Goal: Task Accomplishment & Management: Complete application form

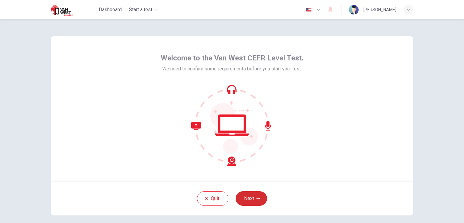
click at [250, 196] on button "Next" at bounding box center [251, 198] width 31 height 15
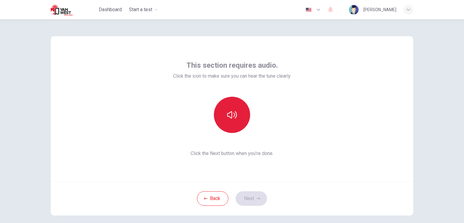
click at [228, 112] on icon "button" at bounding box center [232, 114] width 10 height 7
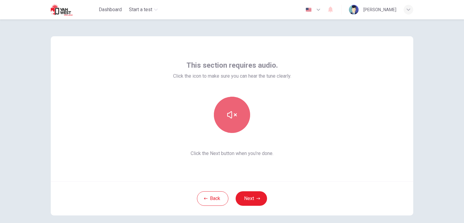
click at [230, 115] on icon "button" at bounding box center [232, 114] width 10 height 7
click at [229, 114] on icon "button" at bounding box center [232, 115] width 10 height 10
click at [231, 115] on icon "button" at bounding box center [232, 115] width 10 height 10
click at [224, 118] on button "button" at bounding box center [232, 115] width 36 height 36
click at [234, 122] on button "button" at bounding box center [232, 115] width 36 height 36
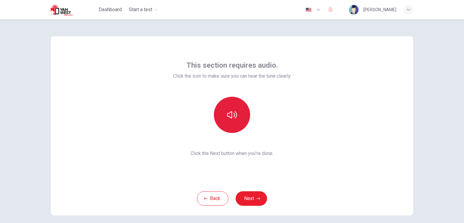
click at [231, 118] on icon "button" at bounding box center [232, 115] width 10 height 10
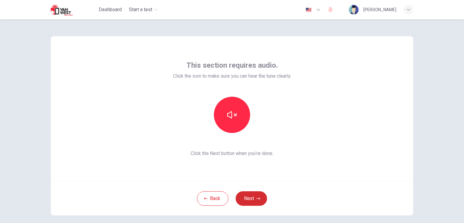
click at [257, 200] on icon "button" at bounding box center [259, 199] width 4 height 4
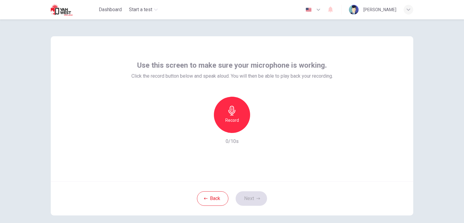
click at [231, 120] on h6 "Record" at bounding box center [232, 120] width 14 height 7
click at [250, 200] on button "Next" at bounding box center [251, 198] width 31 height 15
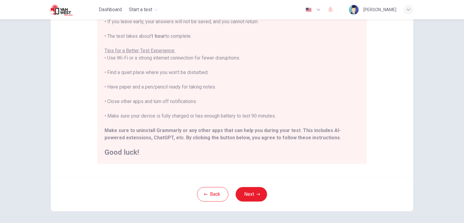
scroll to position [91, 0]
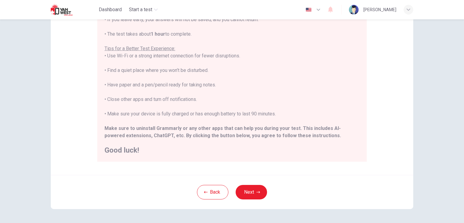
click at [407, 9] on icon "button" at bounding box center [409, 9] width 4 height 2
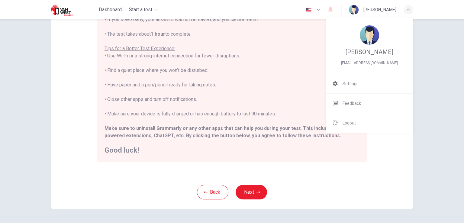
click at [407, 11] on div at bounding box center [232, 111] width 464 height 223
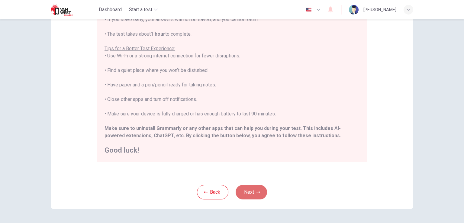
click at [248, 193] on button "Next" at bounding box center [251, 192] width 31 height 15
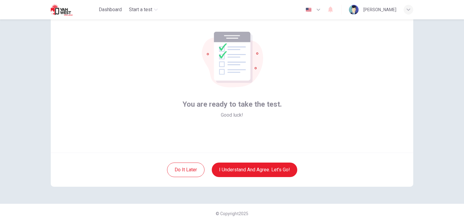
scroll to position [0, 0]
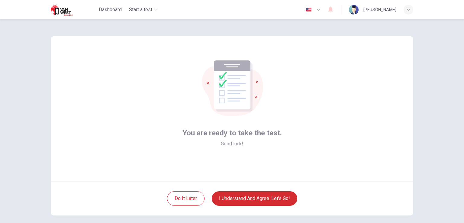
click at [240, 201] on button "I understand and agree. Let’s go!" at bounding box center [255, 198] width 86 height 15
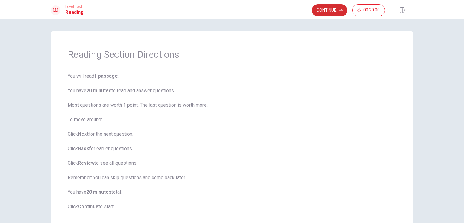
click at [329, 9] on button "Continue" at bounding box center [330, 10] width 36 height 12
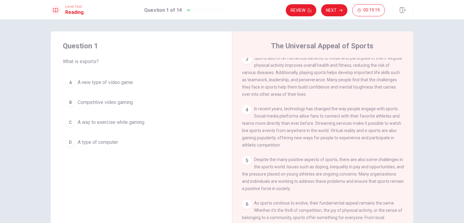
scroll to position [109, 0]
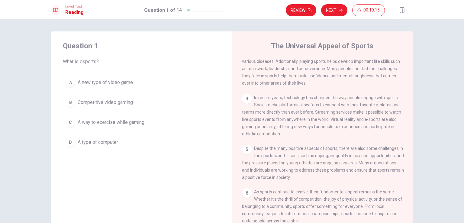
click at [68, 102] on div "B" at bounding box center [71, 103] width 10 height 10
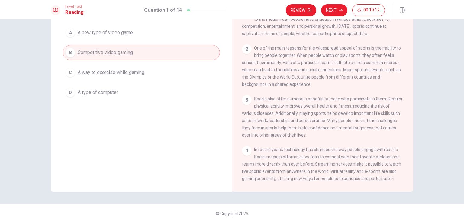
scroll to position [0, 0]
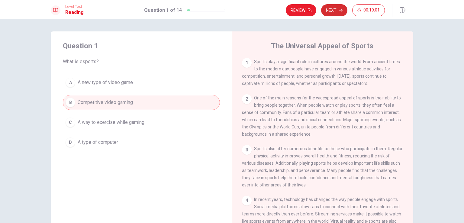
click at [336, 9] on button "Next" at bounding box center [334, 10] width 26 height 12
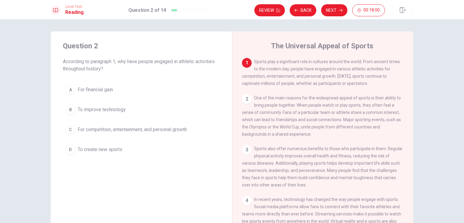
click at [70, 128] on div "C" at bounding box center [71, 130] width 10 height 10
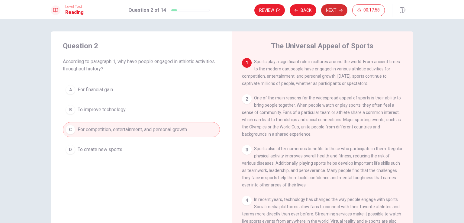
click at [333, 8] on button "Next" at bounding box center [334, 10] width 26 height 12
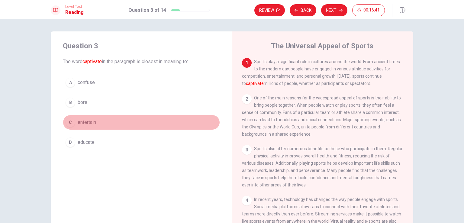
click at [69, 121] on div "C" at bounding box center [71, 123] width 10 height 10
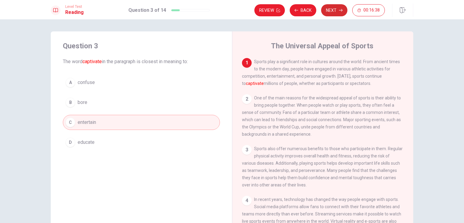
click at [337, 7] on button "Next" at bounding box center [334, 10] width 26 height 12
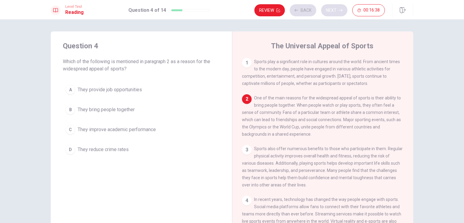
scroll to position [37, 0]
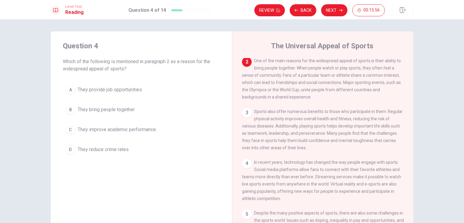
click at [68, 109] on div "B" at bounding box center [71, 110] width 10 height 10
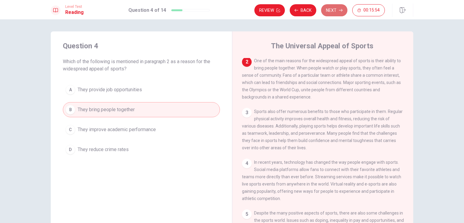
click at [340, 10] on icon "button" at bounding box center [341, 10] width 4 height 4
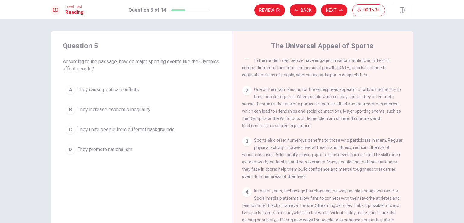
scroll to position [0, 0]
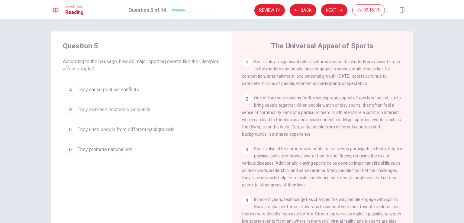
drag, startPoint x: 279, startPoint y: 98, endPoint x: 363, endPoint y: 98, distance: 83.4
click at [363, 98] on span "One of the main reasons for the widespread appeal of sports is their ability to…" at bounding box center [321, 115] width 159 height 41
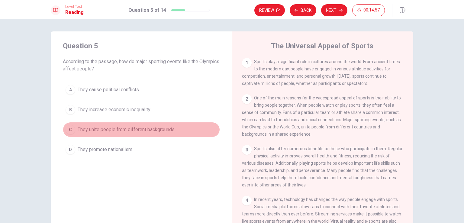
click at [71, 130] on div "C" at bounding box center [71, 130] width 10 height 10
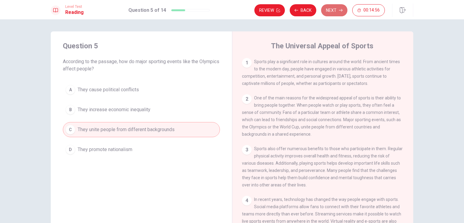
click at [332, 6] on button "Next" at bounding box center [334, 10] width 26 height 12
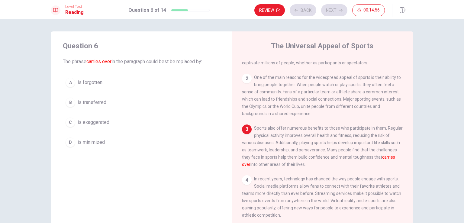
scroll to position [21, 0]
click at [69, 103] on div "B" at bounding box center [71, 103] width 10 height 10
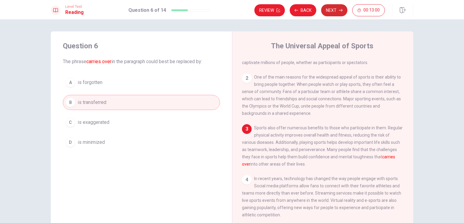
click at [338, 10] on button "Next" at bounding box center [334, 10] width 26 height 12
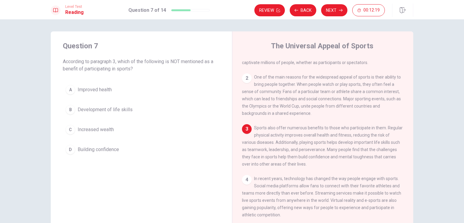
click at [292, 138] on span "Sports also offer numerous benefits to those who participate in them. Regular p…" at bounding box center [322, 145] width 161 height 41
click at [72, 129] on div "C" at bounding box center [71, 130] width 10 height 10
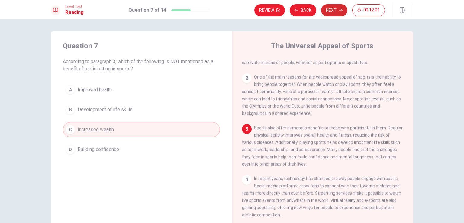
click at [337, 14] on button "Next" at bounding box center [334, 10] width 26 height 12
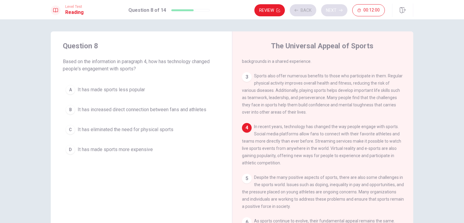
scroll to position [73, 0]
drag, startPoint x: 68, startPoint y: 61, endPoint x: 150, endPoint y: 62, distance: 81.3
click at [144, 61] on span "Based on the information in paragraph 4, how has technology changed people's en…" at bounding box center [141, 65] width 157 height 15
drag, startPoint x: 254, startPoint y: 129, endPoint x: 310, endPoint y: 130, distance: 56.2
click at [310, 130] on span "In recent years, technology has changed the way people engage with sports. Soci…" at bounding box center [321, 144] width 159 height 41
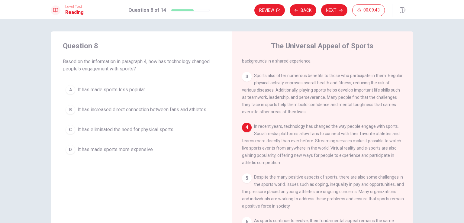
drag, startPoint x: 245, startPoint y: 145, endPoint x: 308, endPoint y: 148, distance: 62.9
click at [315, 148] on div "4 In recent years, technology has changed the way people engage with sports. So…" at bounding box center [323, 145] width 162 height 44
click at [86, 128] on span "It has eliminated the need for physical sports" at bounding box center [126, 129] width 96 height 7
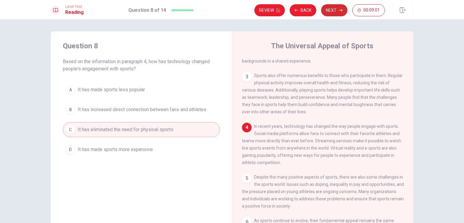
click at [334, 11] on button "Next" at bounding box center [334, 10] width 26 height 12
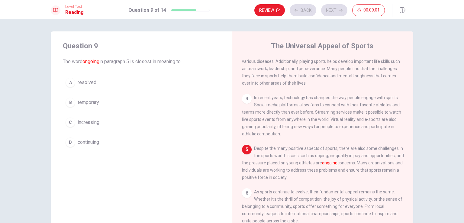
scroll to position [109, 0]
click at [70, 143] on div "D" at bounding box center [71, 142] width 10 height 10
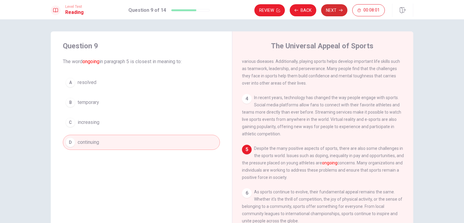
click at [331, 10] on button "Next" at bounding box center [334, 10] width 26 height 12
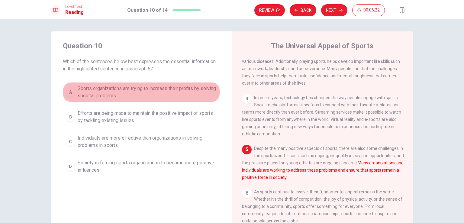
click at [83, 92] on span "Sports organizations are trying to increase their profits by solving societal p…" at bounding box center [148, 92] width 140 height 15
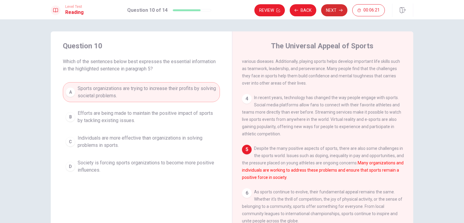
click at [335, 8] on button "Next" at bounding box center [334, 10] width 26 height 12
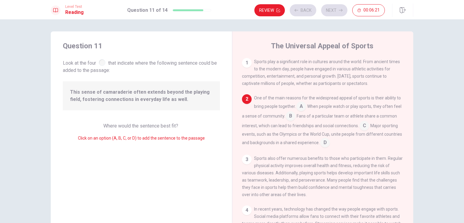
scroll to position [37, 0]
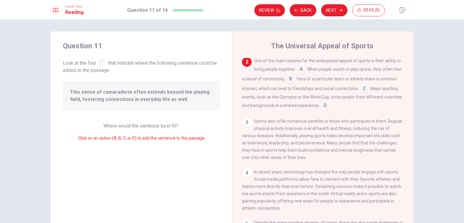
click at [330, 107] on input at bounding box center [325, 106] width 10 height 10
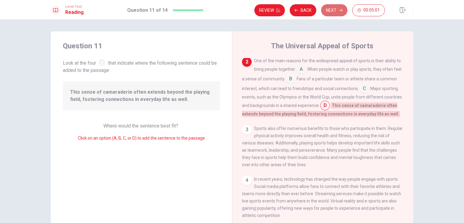
click at [328, 11] on button "Next" at bounding box center [334, 10] width 26 height 12
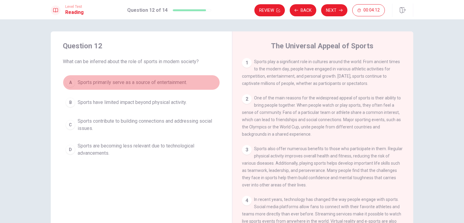
click at [69, 83] on div "A" at bounding box center [71, 83] width 10 height 10
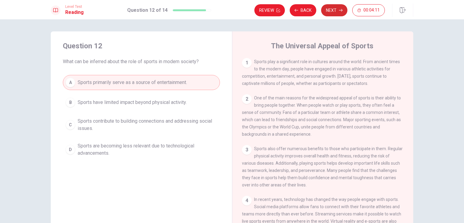
click at [329, 10] on button "Next" at bounding box center [334, 10] width 26 height 12
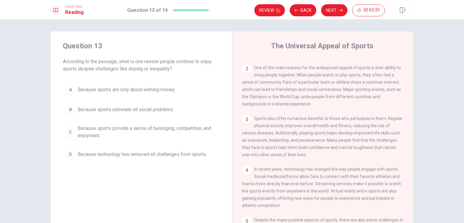
scroll to position [0, 0]
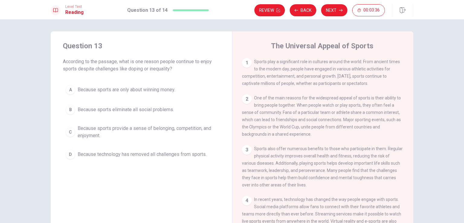
drag, startPoint x: 251, startPoint y: 98, endPoint x: 300, endPoint y: 101, distance: 48.8
click at [300, 101] on div "2 One of the main reasons for the widespread appeal of sports is their ability …" at bounding box center [323, 116] width 162 height 44
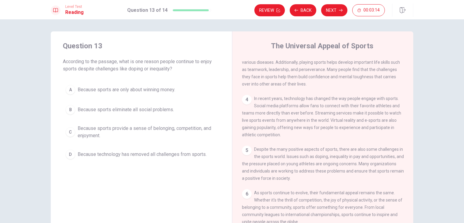
scroll to position [109, 0]
click at [68, 131] on div "C" at bounding box center [71, 132] width 10 height 10
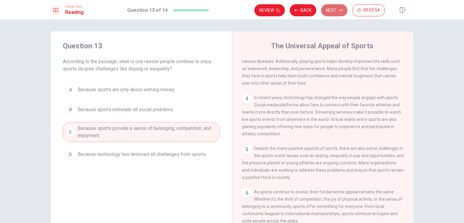
click at [338, 9] on button "Next" at bounding box center [334, 10] width 26 height 12
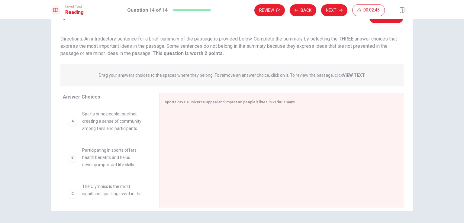
scroll to position [50, 0]
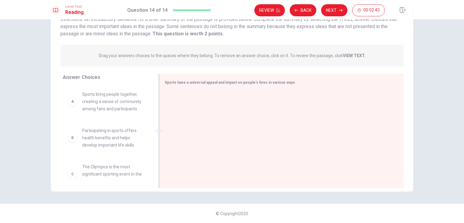
click at [171, 89] on div "Sports have a universal appeal and impact on people's lives in various ways." at bounding box center [282, 131] width 244 height 114
click at [165, 104] on div at bounding box center [279, 131] width 229 height 81
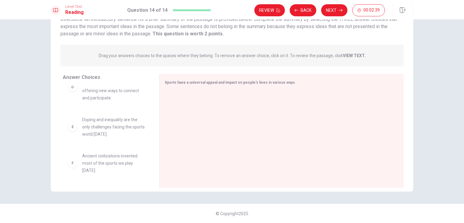
scroll to position [0, 0]
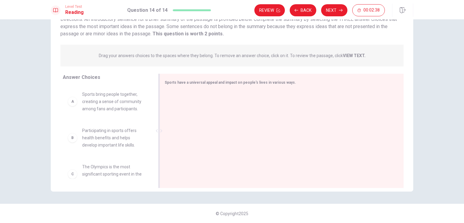
click at [170, 82] on span "Sports have a universal appeal and impact on people's lives in various ways." at bounding box center [230, 82] width 131 height 4
drag, startPoint x: 184, startPoint y: 82, endPoint x: 263, endPoint y: 87, distance: 79.6
click at [263, 87] on div "Sports have a universal appeal and impact on people's lives in various ways." at bounding box center [282, 131] width 244 height 114
click at [252, 100] on div at bounding box center [279, 131] width 229 height 81
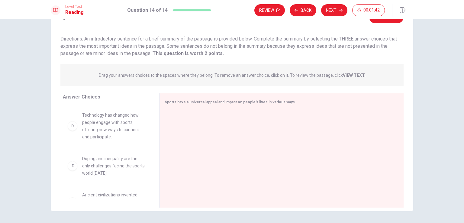
scroll to position [121, 0]
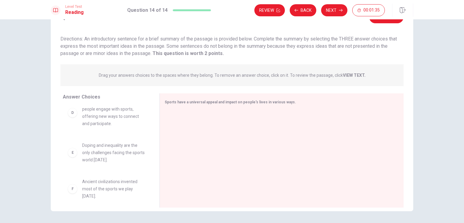
click at [123, 149] on span "Doping and inequality are the only challenges facing the sports world [DATE]." at bounding box center [113, 153] width 63 height 22
click at [69, 155] on div "E" at bounding box center [73, 153] width 10 height 10
click at [73, 157] on div "E Doping and inequality are the only challenges facing the sports world [DATE]." at bounding box center [106, 153] width 77 height 22
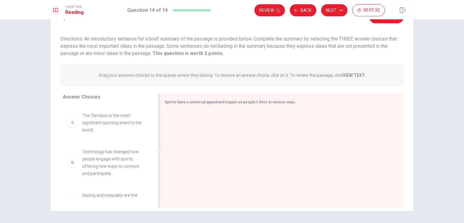
scroll to position [60, 0]
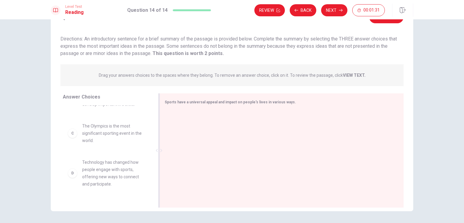
click at [277, 101] on span "Sports have a universal appeal and impact on people's lives in various ways." at bounding box center [230, 102] width 131 height 4
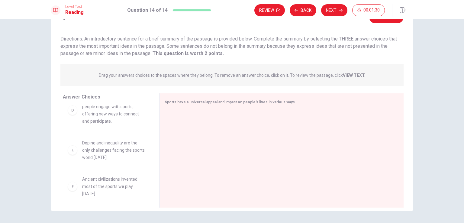
scroll to position [127, 0]
click at [74, 146] on div "E" at bounding box center [73, 147] width 10 height 10
click at [94, 146] on span "Doping and inequality are the only challenges facing the sports world [DATE]." at bounding box center [113, 147] width 63 height 22
click at [109, 149] on span "Doping and inequality are the only challenges facing the sports world [DATE]." at bounding box center [113, 147] width 63 height 22
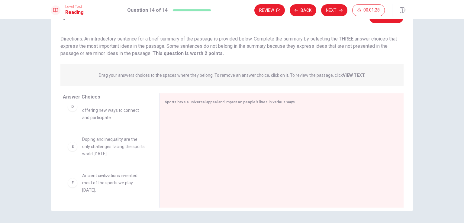
click at [99, 114] on span "Technology has changed how people engage with sports, offering new ways to conn…" at bounding box center [113, 106] width 63 height 29
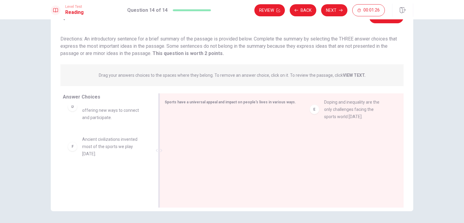
drag, startPoint x: 88, startPoint y: 147, endPoint x: 312, endPoint y: 106, distance: 226.9
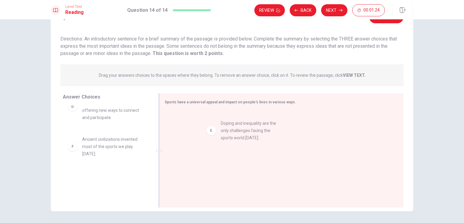
drag, startPoint x: 88, startPoint y: 147, endPoint x: 225, endPoint y: 129, distance: 137.7
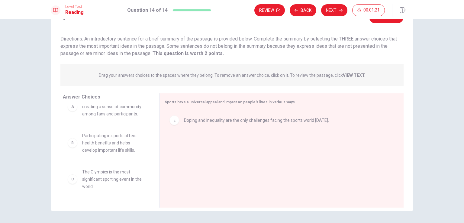
scroll to position [0, 0]
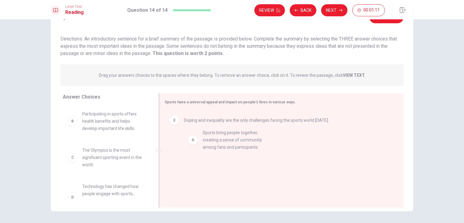
drag, startPoint x: 104, startPoint y: 124, endPoint x: 224, endPoint y: 154, distance: 123.3
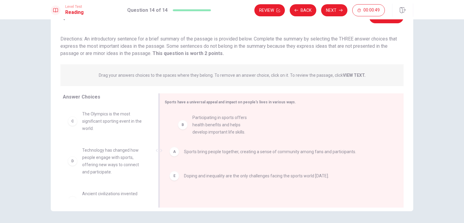
drag, startPoint x: 93, startPoint y: 121, endPoint x: 211, endPoint y: 125, distance: 117.6
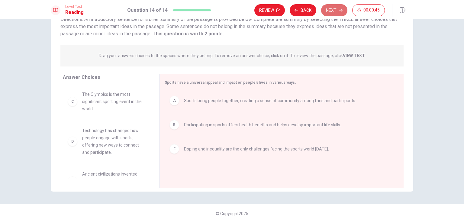
click at [334, 9] on button "Next" at bounding box center [334, 10] width 26 height 12
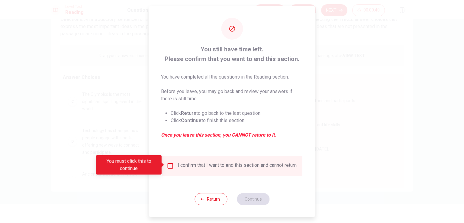
click at [169, 164] on input "You must click this to continue" at bounding box center [170, 165] width 7 height 7
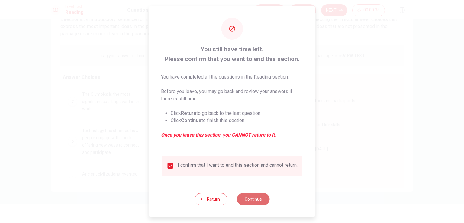
click at [257, 205] on button "Continue" at bounding box center [253, 199] width 33 height 12
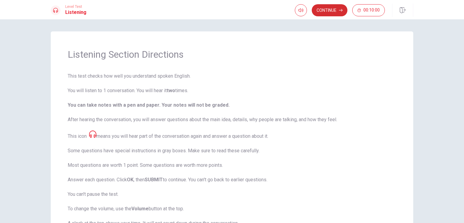
click at [334, 11] on button "Continue" at bounding box center [330, 10] width 36 height 12
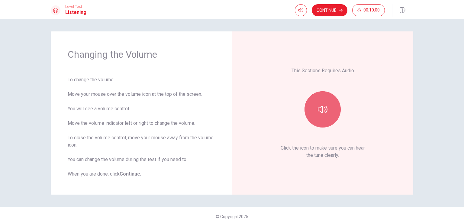
click at [319, 110] on icon "button" at bounding box center [323, 110] width 10 height 10
click at [324, 108] on icon "button" at bounding box center [323, 110] width 10 height 10
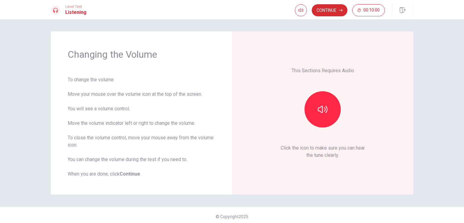
click at [332, 11] on button "Continue" at bounding box center [330, 10] width 36 height 12
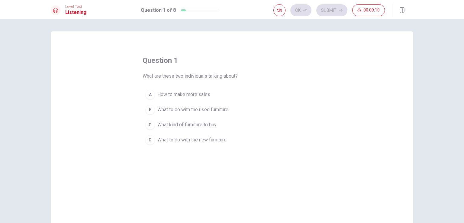
click at [167, 110] on span "What to do with the used furniture" at bounding box center [192, 109] width 71 height 7
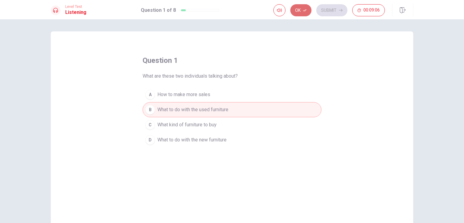
click at [306, 11] on icon "button" at bounding box center [305, 10] width 4 height 4
click at [328, 13] on button "Submit" at bounding box center [331, 10] width 31 height 12
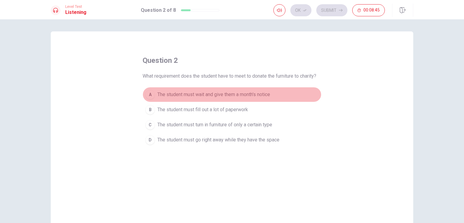
click at [157, 95] on span "The student must wait and give them a month's notice" at bounding box center [213, 94] width 113 height 7
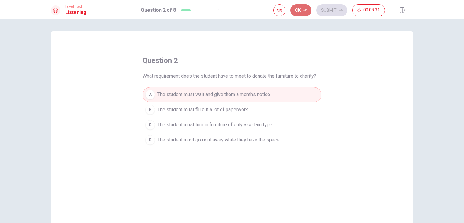
click at [302, 12] on button "Ok" at bounding box center [300, 10] width 21 height 12
click at [323, 11] on button "Submit" at bounding box center [331, 10] width 31 height 12
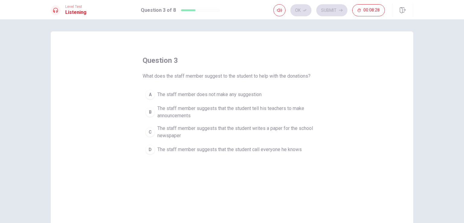
drag, startPoint x: 157, startPoint y: 76, endPoint x: 224, endPoint y: 78, distance: 66.8
click at [224, 78] on span "What does the staff member suggest to the student to help with the donations?" at bounding box center [227, 76] width 168 height 7
click at [186, 112] on span "The staff member suggests that the student tell his teachers to make announceme…" at bounding box center [237, 112] width 161 height 15
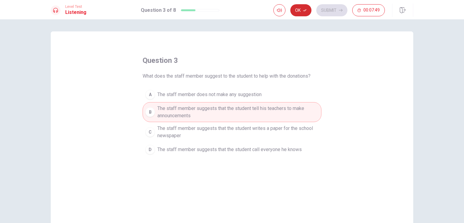
click at [303, 9] on icon "button" at bounding box center [305, 10] width 4 height 4
click at [328, 9] on button "Submit" at bounding box center [331, 10] width 31 height 12
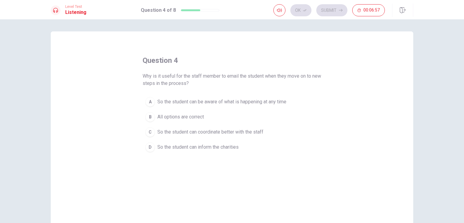
click at [151, 118] on div "B" at bounding box center [150, 117] width 10 height 10
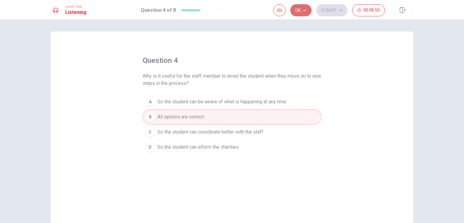
click at [306, 9] on icon "button" at bounding box center [305, 10] width 4 height 4
click at [325, 13] on button "Submit" at bounding box center [331, 10] width 31 height 12
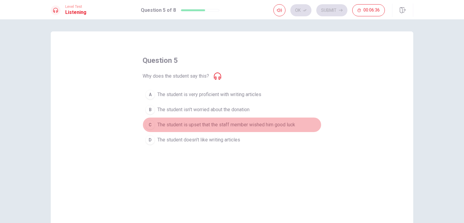
click at [202, 128] on button "C The student is upset that the staff member wished him good luck" at bounding box center [232, 124] width 179 height 15
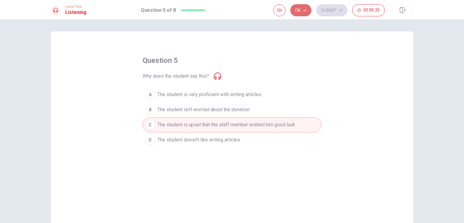
click at [301, 10] on button "Ok" at bounding box center [300, 10] width 21 height 12
click at [333, 10] on button "Submit" at bounding box center [331, 10] width 31 height 12
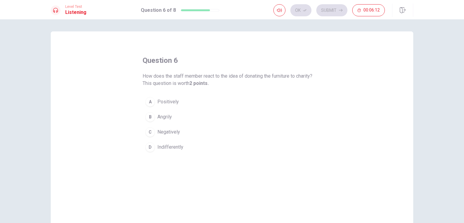
click at [168, 132] on span "Negatively" at bounding box center [168, 131] width 23 height 7
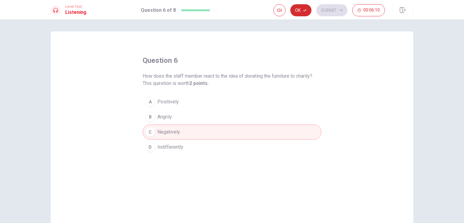
click at [302, 10] on button "Ok" at bounding box center [300, 10] width 21 height 12
click at [338, 11] on button "Submit" at bounding box center [331, 10] width 31 height 12
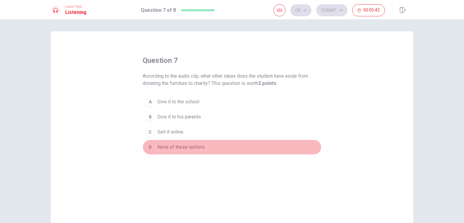
click at [163, 150] on span "None of these options" at bounding box center [180, 147] width 47 height 7
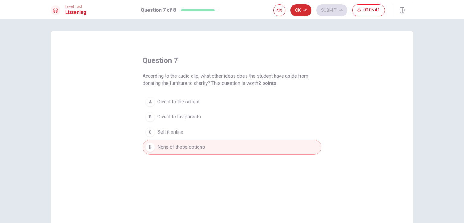
click at [305, 6] on button "Ok" at bounding box center [300, 10] width 21 height 12
click at [321, 14] on button "Submit" at bounding box center [331, 10] width 31 height 12
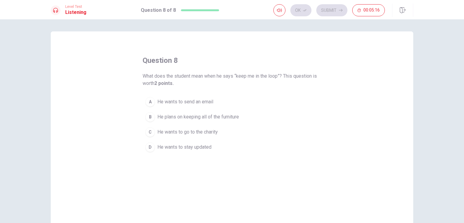
click at [172, 148] on span "He wants to stay updated" at bounding box center [184, 147] width 54 height 7
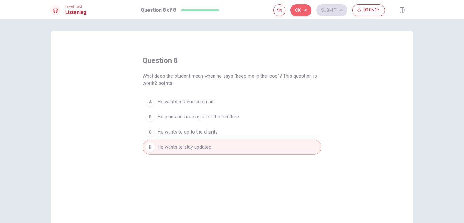
click at [310, 10] on button "Ok" at bounding box center [300, 10] width 21 height 12
click at [326, 10] on button "Submit" at bounding box center [331, 10] width 31 height 12
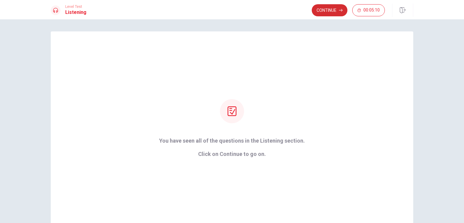
click at [331, 11] on button "Continue" at bounding box center [330, 10] width 36 height 12
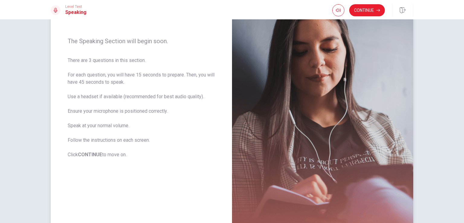
scroll to position [13, 0]
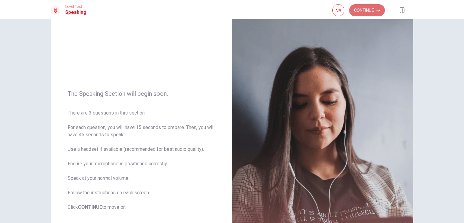
click at [363, 9] on button "Continue" at bounding box center [367, 10] width 36 height 12
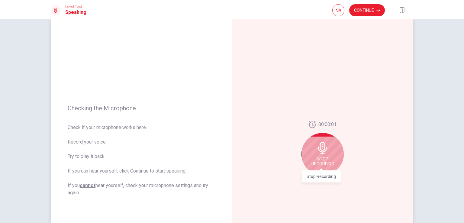
click at [322, 160] on span "Stop Recording" at bounding box center [323, 162] width 23 height 10
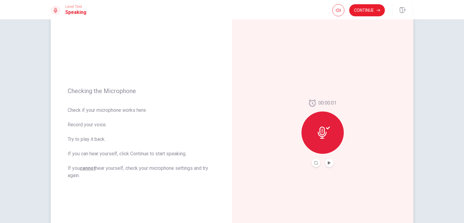
scroll to position [43, 0]
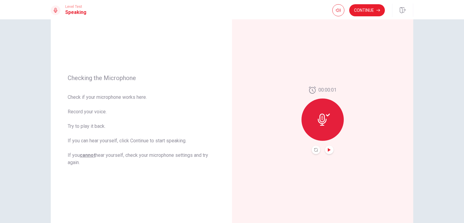
click at [328, 149] on icon "Play Audio" at bounding box center [329, 150] width 3 height 4
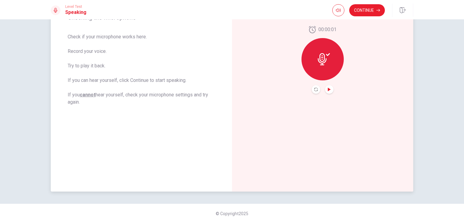
scroll to position [0, 0]
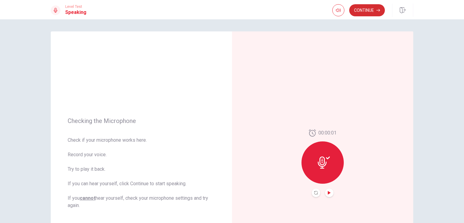
click at [370, 11] on button "Continue" at bounding box center [367, 10] width 36 height 12
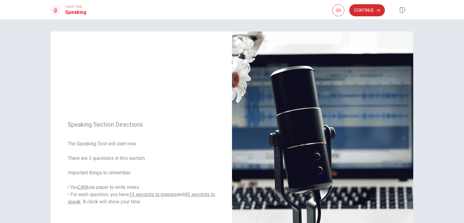
click at [359, 12] on button "Continue" at bounding box center [367, 10] width 36 height 12
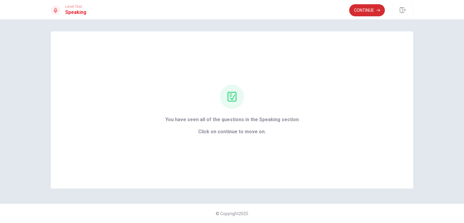
click at [362, 12] on button "Continue" at bounding box center [367, 10] width 36 height 12
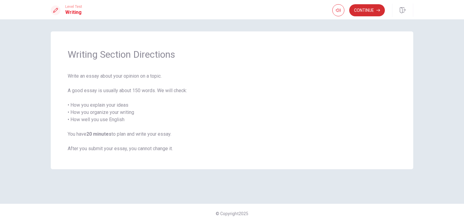
click at [371, 13] on button "Continue" at bounding box center [367, 10] width 36 height 12
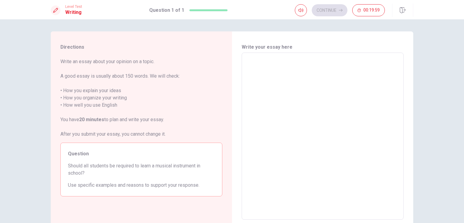
click at [255, 64] on textarea at bounding box center [322, 136] width 153 height 157
type textarea "I"
type textarea "x"
type textarea "I"
type textarea "x"
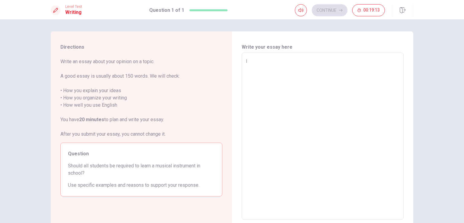
type textarea "I t"
type textarea "x"
type textarea "I th"
type textarea "x"
type textarea "I thn"
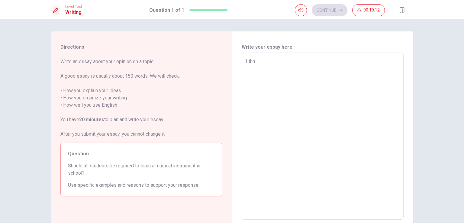
type textarea "x"
type textarea "I thni"
type textarea "x"
type textarea "I thn"
type textarea "x"
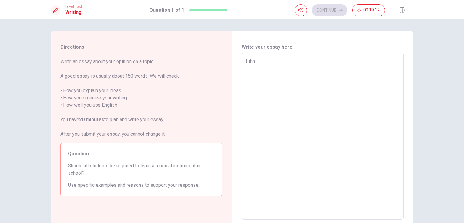
type textarea "I th"
type textarea "x"
type textarea "I thi"
type textarea "x"
type textarea "I thin"
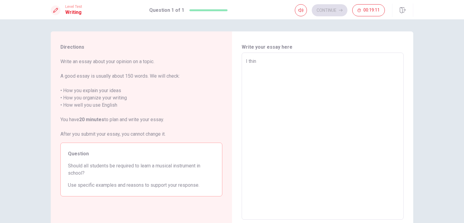
type textarea "x"
type textarea "I thinn"
type textarea "x"
type textarea "I thinnk"
type textarea "x"
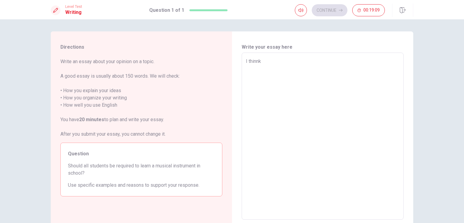
type textarea "I thinnk"
type textarea "x"
type textarea "I thinnk"
type textarea "x"
type textarea "I thinn"
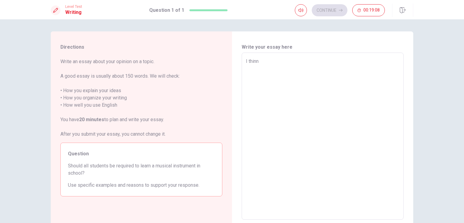
type textarea "x"
type textarea "I thin"
type textarea "x"
type textarea "I think"
type textarea "x"
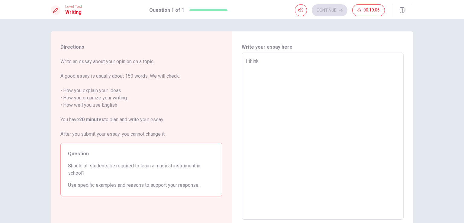
type textarea "I think"
type textarea "x"
type textarea "I think a"
type textarea "x"
type textarea "I think al"
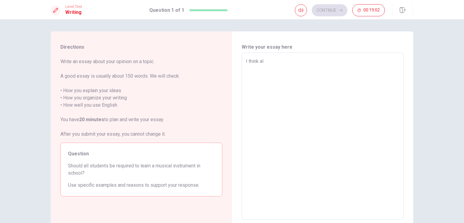
type textarea "x"
type textarea "I think all"
type textarea "x"
type textarea "I think all"
type textarea "x"
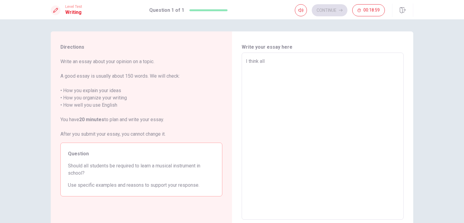
type textarea "I think all s"
type textarea "x"
type textarea "I think all st"
type textarea "x"
type textarea "I think all stu"
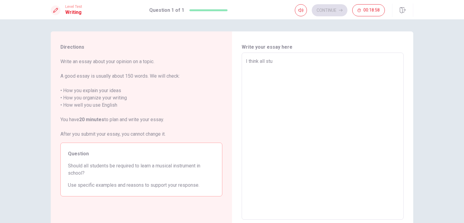
type textarea "x"
type textarea "I think all stud"
type textarea "x"
type textarea "I think all stude"
type textarea "x"
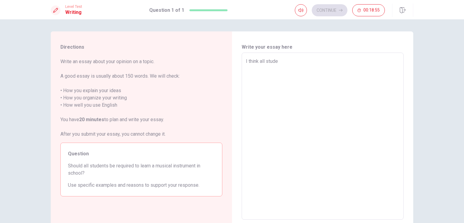
type textarea "I think all studen"
type textarea "x"
type textarea "I think all student"
type textarea "x"
type textarea "I think all students"
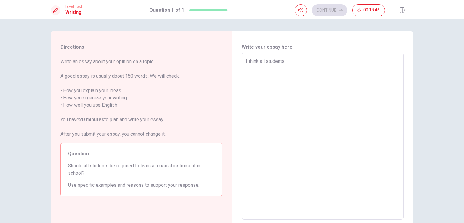
type textarea "x"
type textarea "I think all studentss"
type textarea "x"
type textarea "I think all studentssh"
type textarea "x"
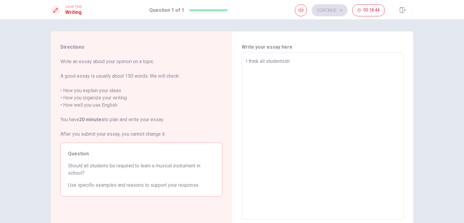
type textarea "I think all studentssho"
type textarea "x"
type textarea "I think all studentsshou"
type textarea "x"
type textarea "I think all studentsshoul"
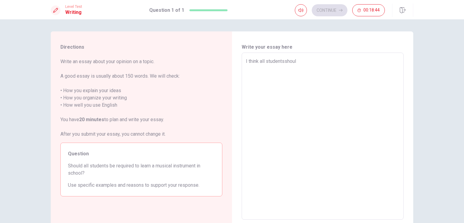
type textarea "x"
type textarea "I think all studentsshou"
type textarea "x"
type textarea "I think all studentssho"
type textarea "x"
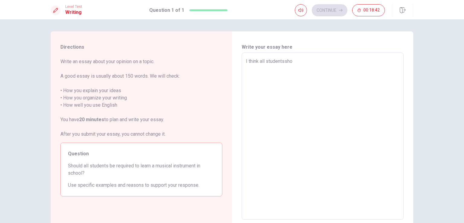
type textarea "I think all studentssh"
type textarea "x"
type textarea "I think all studentss"
type textarea "x"
type textarea "I think all students"
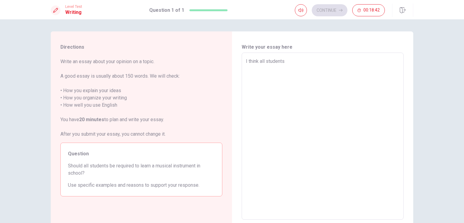
type textarea "x"
type textarea "I think all students"
type textarea "x"
type textarea "I think all students s"
type textarea "x"
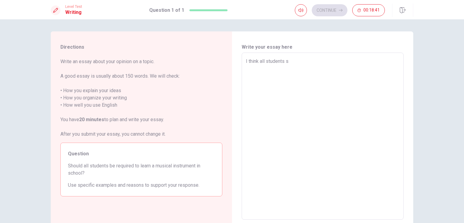
type textarea "I think all students sh"
type textarea "x"
type textarea "I think all students sho"
type textarea "x"
type textarea "I think all students shou"
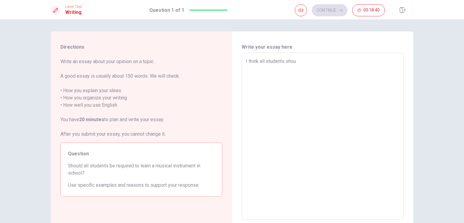
type textarea "x"
type textarea "I think all students shoul"
type textarea "x"
type textarea "I think all students should"
type textarea "x"
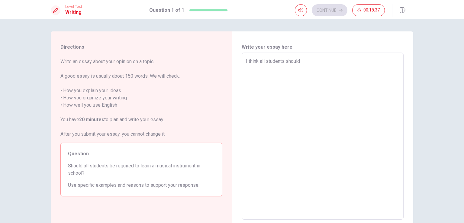
type textarea "I think all students shouldl"
type textarea "x"
type textarea "I think all students should"
type textarea "x"
type textarea "I think all students should"
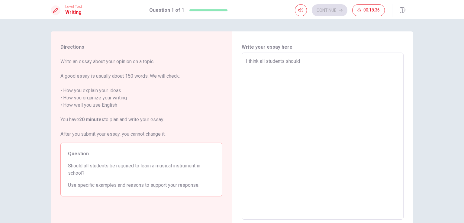
type textarea "x"
type textarea "I think all students should l"
type textarea "x"
type textarea "I think all students should le"
type textarea "x"
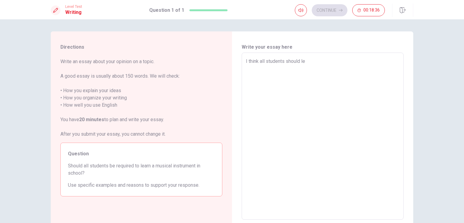
type textarea "I think all students should lea"
type textarea "x"
type textarea "I think all students should [PERSON_NAME]"
type textarea "x"
type textarea "I think all students should learn"
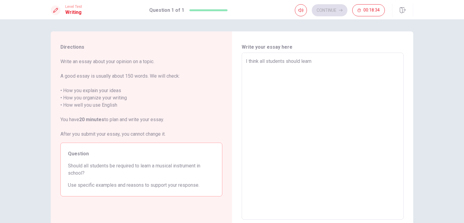
type textarea "x"
type textarea "I think all students should learng"
type textarea "x"
type textarea "I think all students should learn"
type textarea "x"
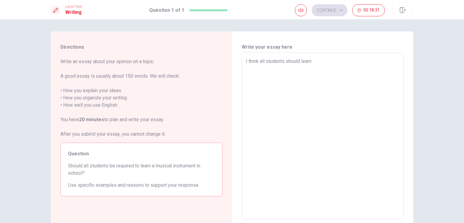
type textarea "I think all students should learni"
type textarea "x"
type textarea "I think all students should learnin"
type textarea "x"
type textarea "I think all students should learning"
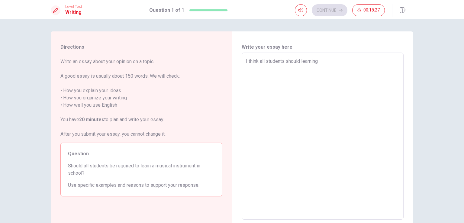
type textarea "x"
type textarea "I think all students should learnin"
type textarea "x"
type textarea "I think all students should learni"
type textarea "x"
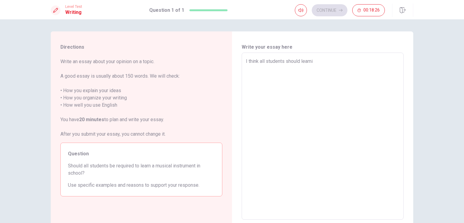
type textarea "I think all students should learn"
type textarea "x"
type textarea "I think all students should [PERSON_NAME]"
type textarea "x"
type textarea "I think all students should learn"
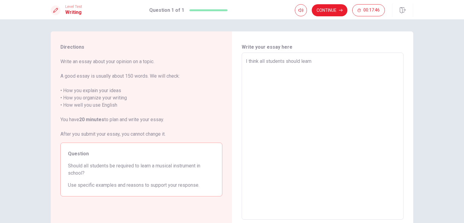
type textarea "x"
type textarea "I think all students should learna"
type textarea "x"
type textarea "I think all students should learn"
type textarea "x"
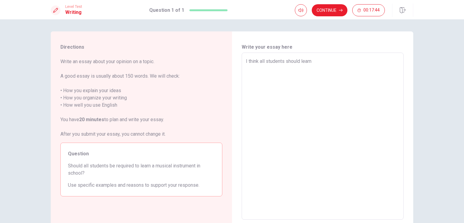
type textarea "I think all students should learn"
type textarea "x"
type textarea "I think all students should learn a"
type textarea "x"
type textarea "I think all students should learn am"
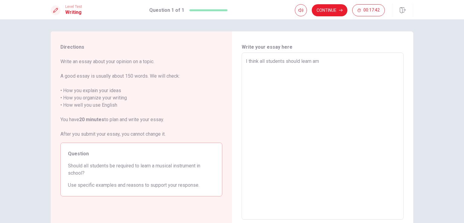
type textarea "x"
type textarea "I think all students should learn amu"
type textarea "x"
type textarea "I think all students should learn amus"
type textarea "x"
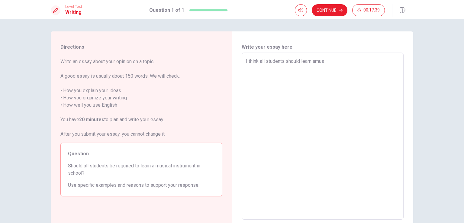
type textarea "I think all students should learn amu"
type textarea "x"
type textarea "I think all students should learn am"
type textarea "x"
type textarea "I think all students should learn a"
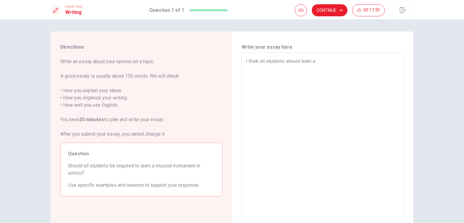
type textarea "x"
type textarea "I think all students should learn a"
type textarea "x"
type textarea "I think all students should learn a m"
type textarea "x"
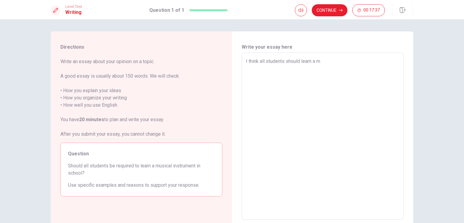
type textarea "I think all students should learn a mu"
type textarea "x"
type textarea "I think all students should learn a mus"
type textarea "x"
type textarea "I think all students should learn a musi"
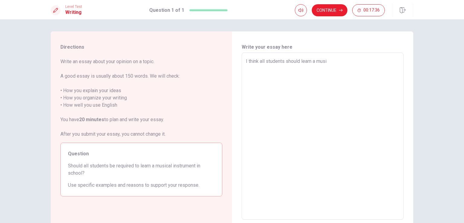
type textarea "x"
type textarea "I think all students should learn a music"
type textarea "x"
type textarea "I think all students should learn a musica"
type textarea "x"
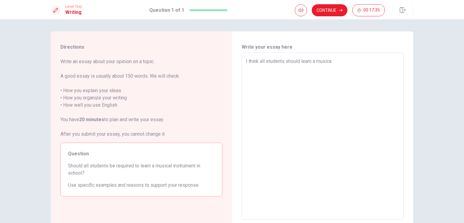
type textarea "I think all students should learn a musical"
type textarea "x"
type textarea "I think all students should learn a musical"
type textarea "x"
type textarea "I think all students should learn a musical i"
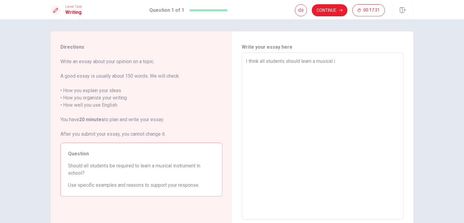
type textarea "x"
type textarea "I think all students should learn a musical in"
type textarea "x"
type textarea "I think all students should learn a musical ins"
type textarea "x"
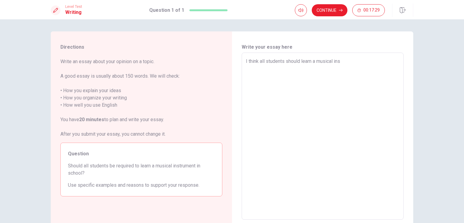
type textarea "I think all students should learn a musical inst"
type textarea "x"
type textarea "I think all students should learn a musical instr"
type textarea "x"
type textarea "I think all students should learn a musical instru"
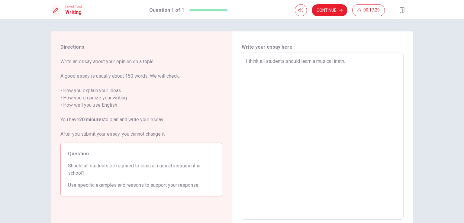
type textarea "x"
type textarea "I think all students should learn a musical instrum"
type textarea "x"
type textarea "I think all students should learn a musical instrume"
type textarea "x"
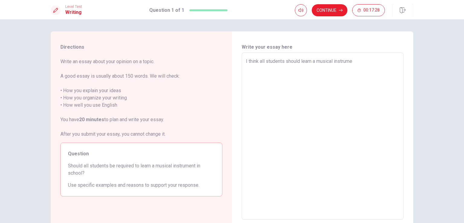
type textarea "I think all students should learn a musical instrumen"
type textarea "x"
type textarea "I think all students should learn a musical instrument"
type textarea "x"
type textarea "I think all students should learn aa musical instrument"
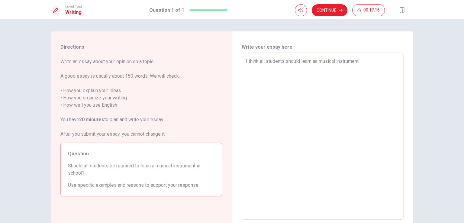
type textarea "x"
type textarea "I think all students should learn a a musical instrument"
type textarea "x"
type textarea "I think all students should learn aa musical instrument"
type textarea "x"
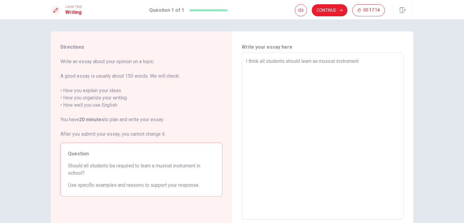
type textarea "I think all students should learn ara musical instrument"
type textarea "x"
type textarea "I think all students should learn aa musical instrument"
type textarea "x"
type textarea "I think all students should learn ata musical instrument"
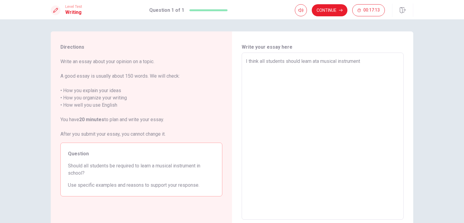
type textarea "x"
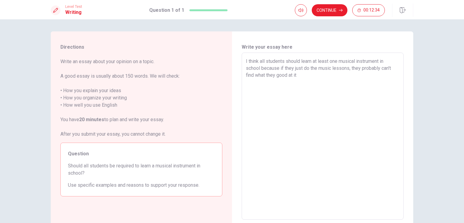
click at [274, 74] on textarea "I think all students should learn at least one musical instrument in school bec…" at bounding box center [322, 136] width 153 height 157
click at [298, 76] on textarea "I think all students should learn at least one musical instrument in school bec…" at bounding box center [322, 136] width 153 height 157
click at [289, 74] on textarea "I think all students should learn at least one musical instrument in school bec…" at bounding box center [322, 136] width 153 height 157
click at [368, 83] on textarea "I think all students should learn at least one musical instrument in school bec…" at bounding box center [322, 136] width 153 height 157
click at [349, 67] on textarea "I think all students should learn at least one musical instrument in school bec…" at bounding box center [322, 136] width 153 height 157
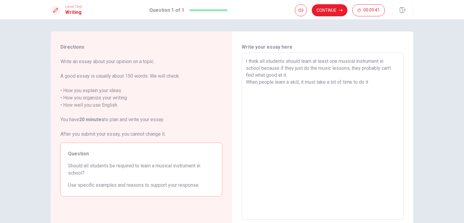
click at [348, 68] on textarea "I think all students should learn at least one musical instrument in school bec…" at bounding box center [322, 136] width 153 height 157
drag, startPoint x: 369, startPoint y: 82, endPoint x: 353, endPoint y: 83, distance: 15.8
click at [353, 83] on textarea "I think all students should learn at least one musical instrument in school bec…" at bounding box center [322, 136] width 153 height 157
drag, startPoint x: 296, startPoint y: 90, endPoint x: 244, endPoint y: 82, distance: 52.6
click at [246, 82] on textarea "I think all students should learn at least one musical instrument in school bec…" at bounding box center [322, 136] width 153 height 157
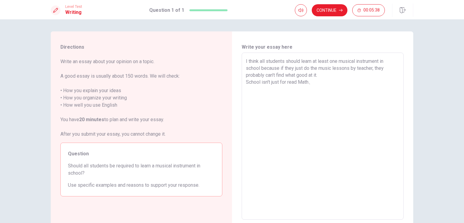
click at [365, 102] on textarea "I think all students should learn at least one musical instrument in school bec…" at bounding box center [322, 136] width 153 height 157
click at [346, 82] on textarea "I think all students should learn at least one musical instrument in school bec…" at bounding box center [322, 136] width 153 height 157
click at [270, 88] on textarea "I think all students should learn at least one musical instrument in school bec…" at bounding box center [322, 136] width 153 height 157
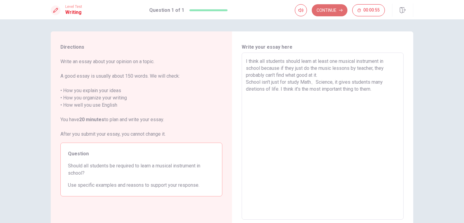
click at [334, 11] on button "Continue" at bounding box center [330, 10] width 36 height 12
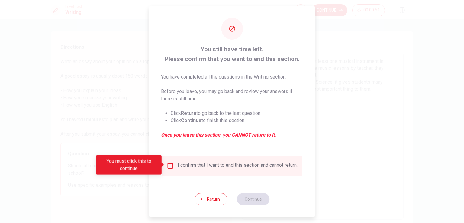
click at [169, 165] on input "You must click this to continue" at bounding box center [170, 165] width 7 height 7
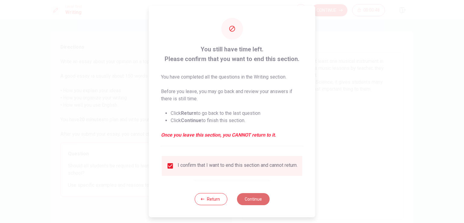
click at [256, 204] on button "Continue" at bounding box center [253, 199] width 33 height 12
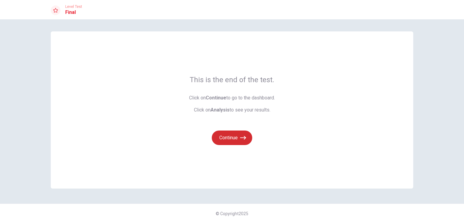
click at [231, 138] on button "Continue" at bounding box center [232, 138] width 40 height 15
